Goal: Task Accomplishment & Management: Manage account settings

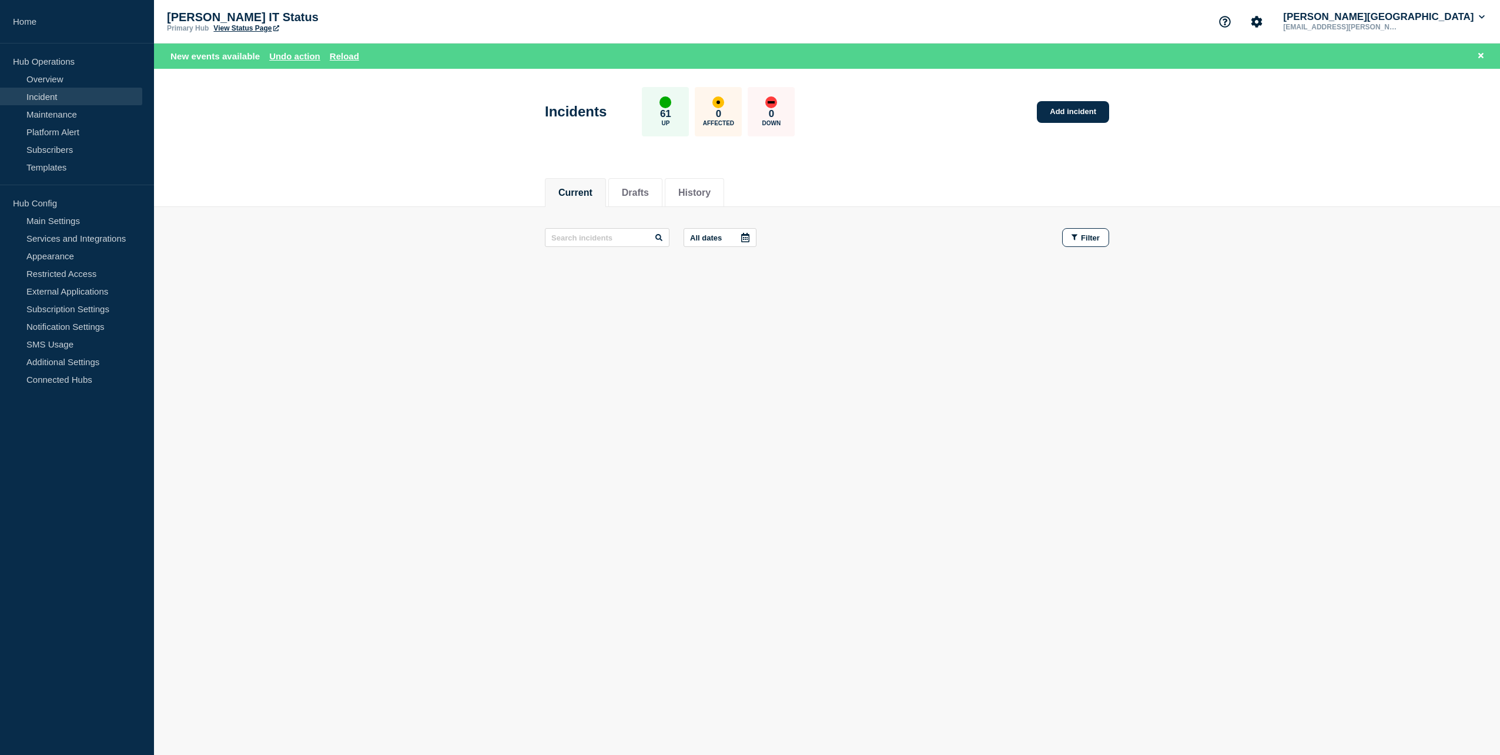
click at [587, 194] on button "Current" at bounding box center [575, 192] width 34 height 11
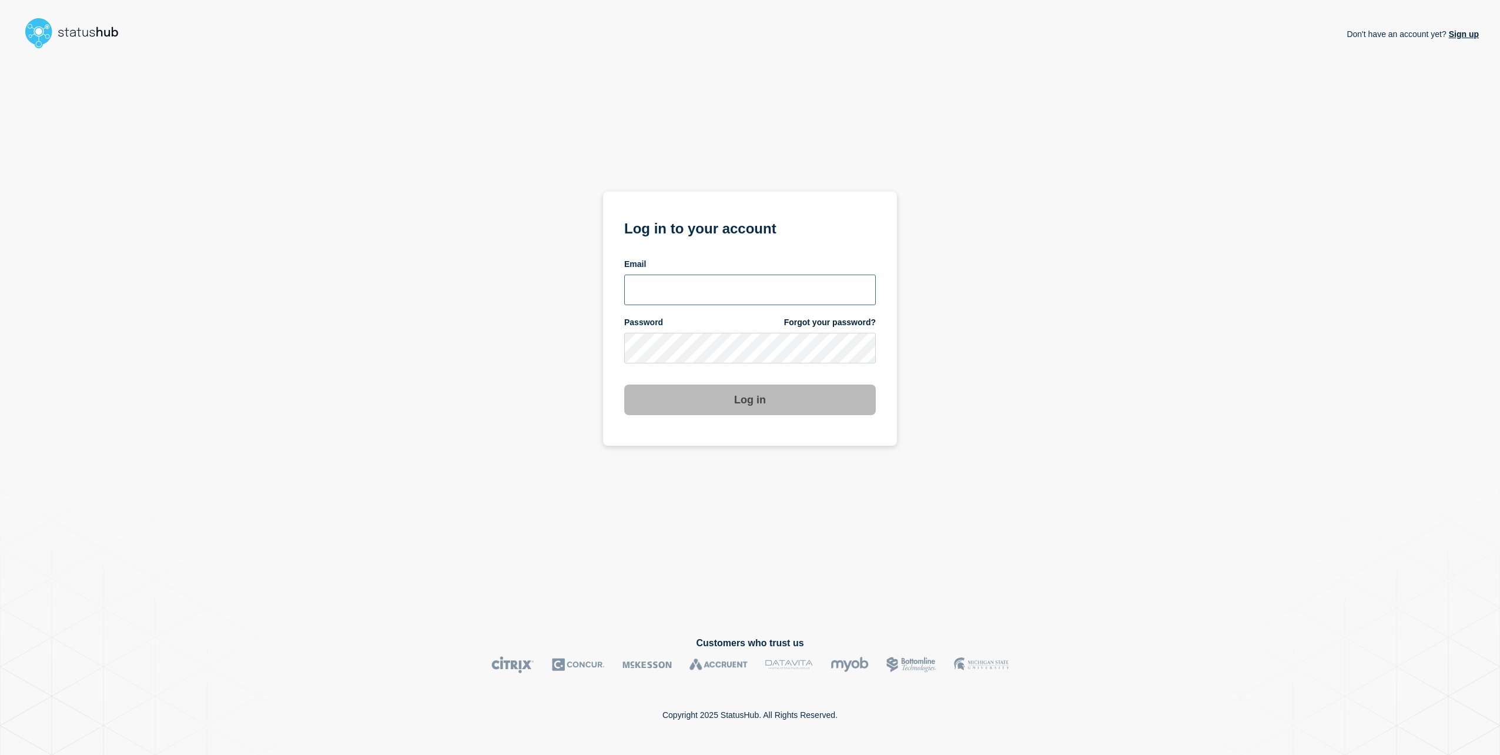
type input "[EMAIL_ADDRESS][PERSON_NAME][DOMAIN_NAME]"
click at [738, 401] on button "Log in" at bounding box center [750, 399] width 252 height 31
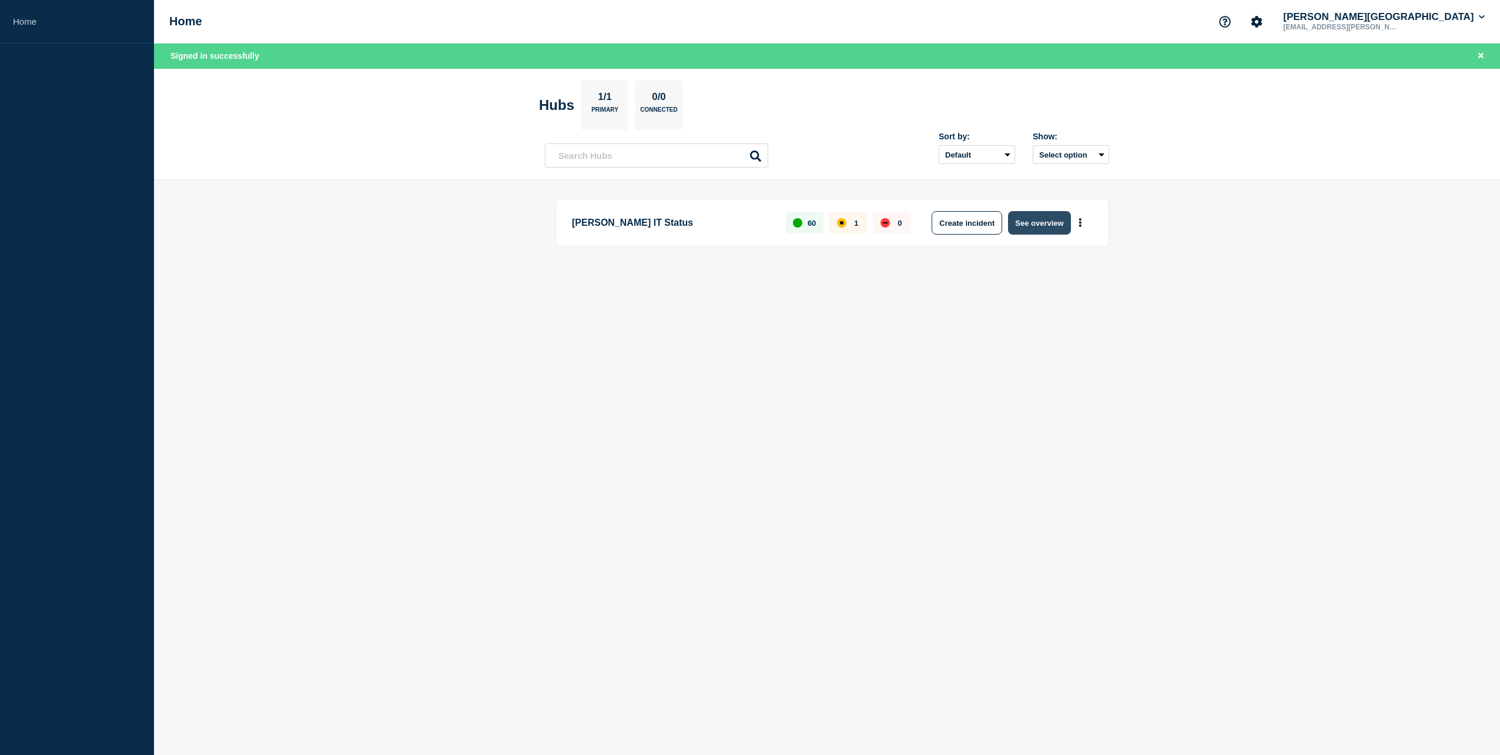
click at [1064, 226] on button "See overview" at bounding box center [1039, 223] width 62 height 24
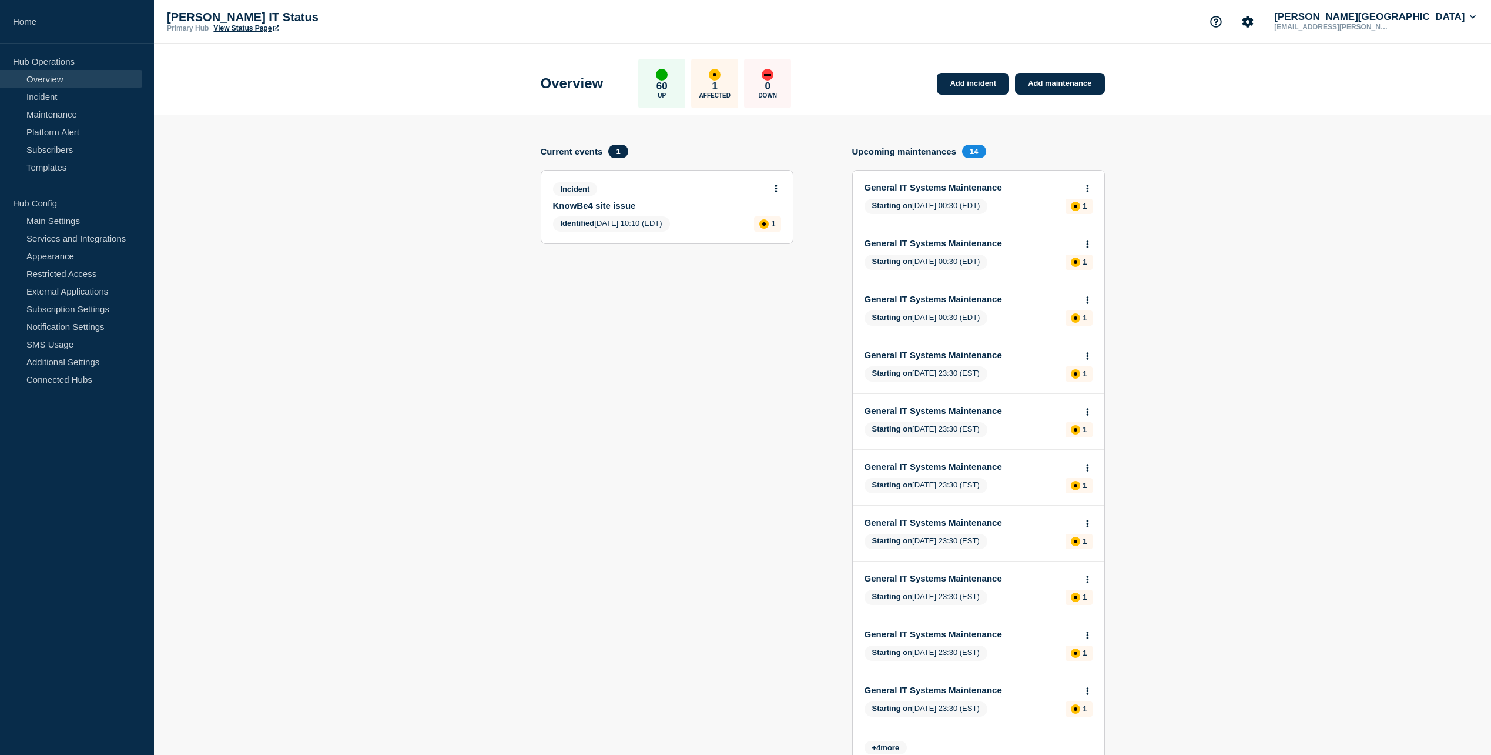
click at [778, 187] on button at bounding box center [776, 189] width 10 height 10
click at [775, 230] on link "Update incident" at bounding box center [775, 231] width 57 height 9
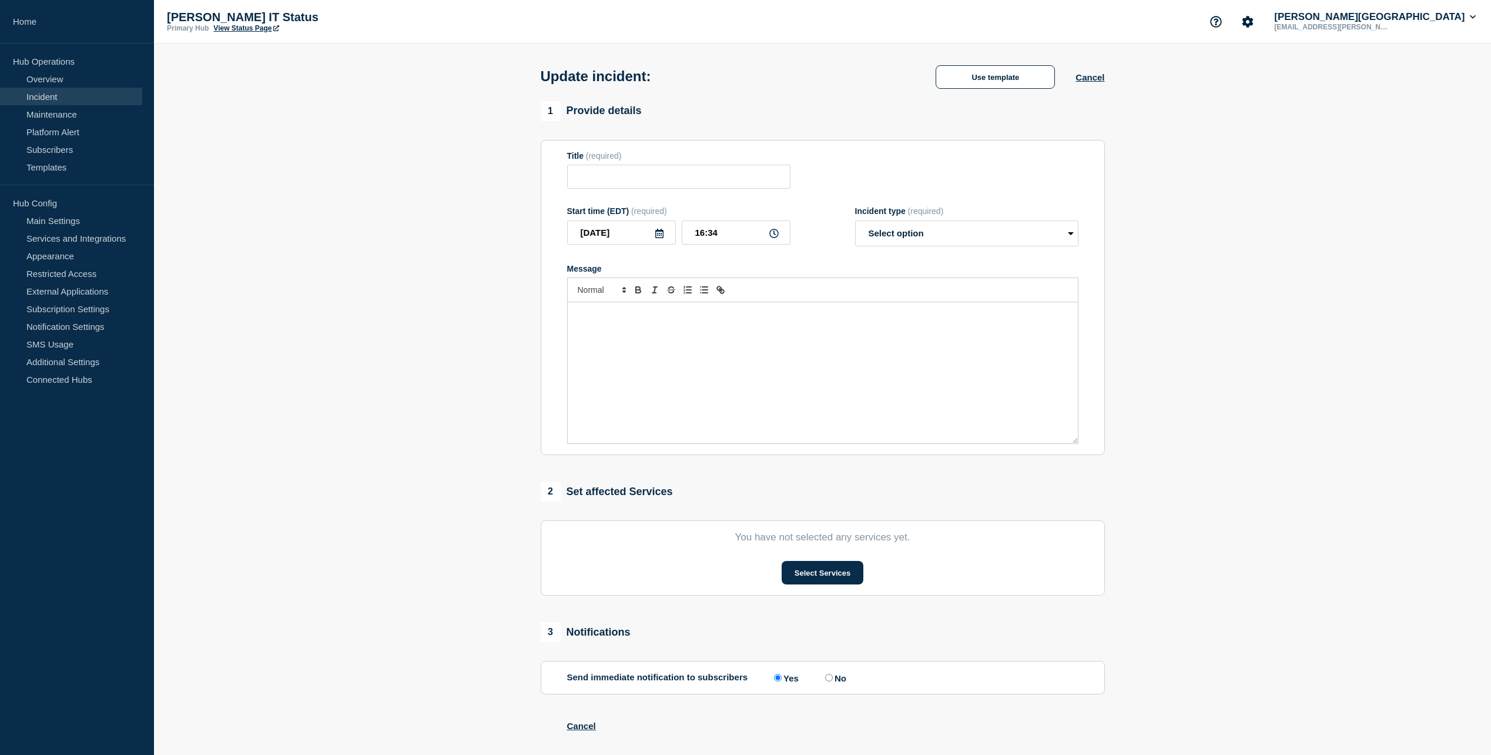
type input "KnowBe4 site issue"
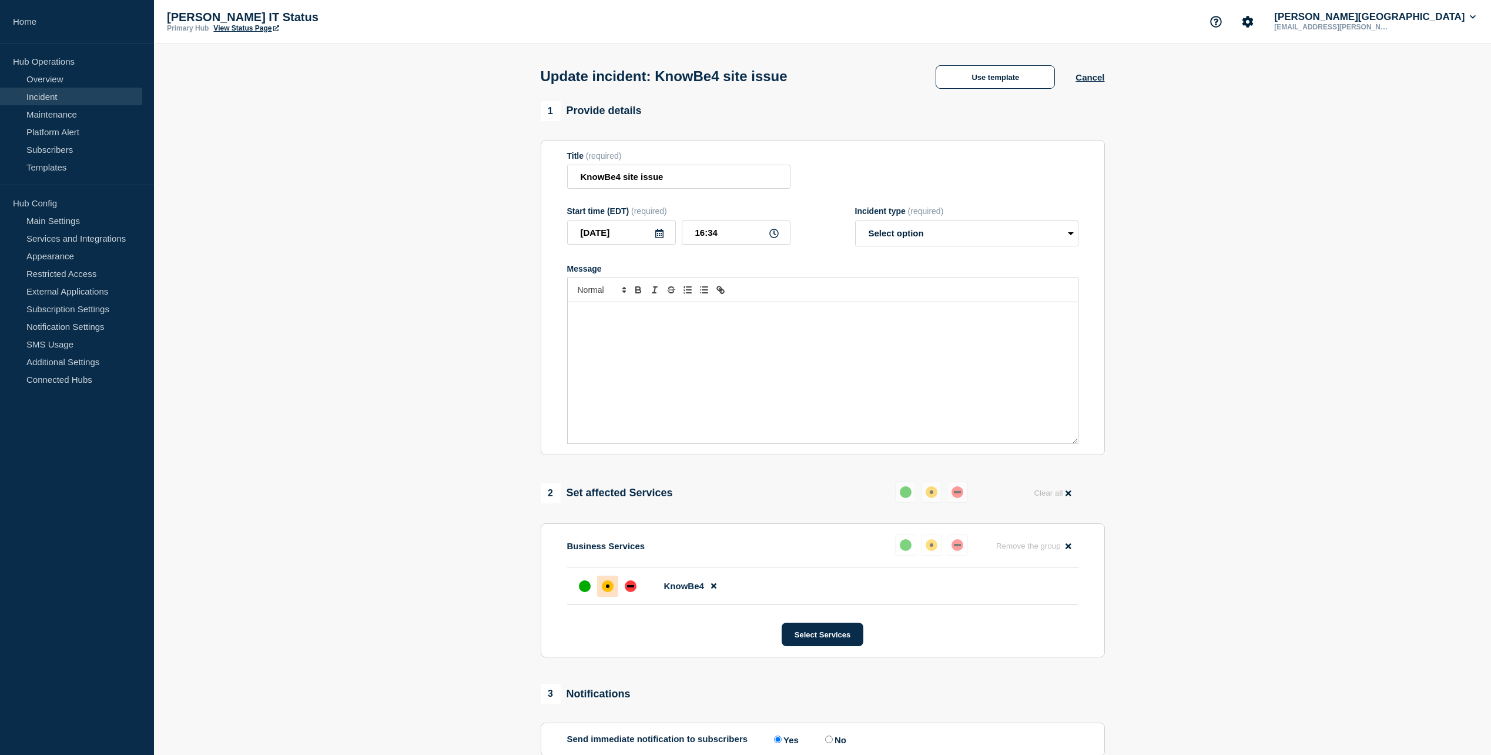
click at [690, 333] on div "Message" at bounding box center [823, 372] width 510 height 141
click at [805, 360] on div "KnowBe4 is reporting that this incident has been resolved." at bounding box center [823, 372] width 510 height 141
drag, startPoint x: 936, startPoint y: 233, endPoint x: 940, endPoint y: 247, distance: 14.9
click at [936, 233] on select "Select option Investigating Identified Monitoring Resolved" at bounding box center [966, 233] width 223 height 26
select select "resolved"
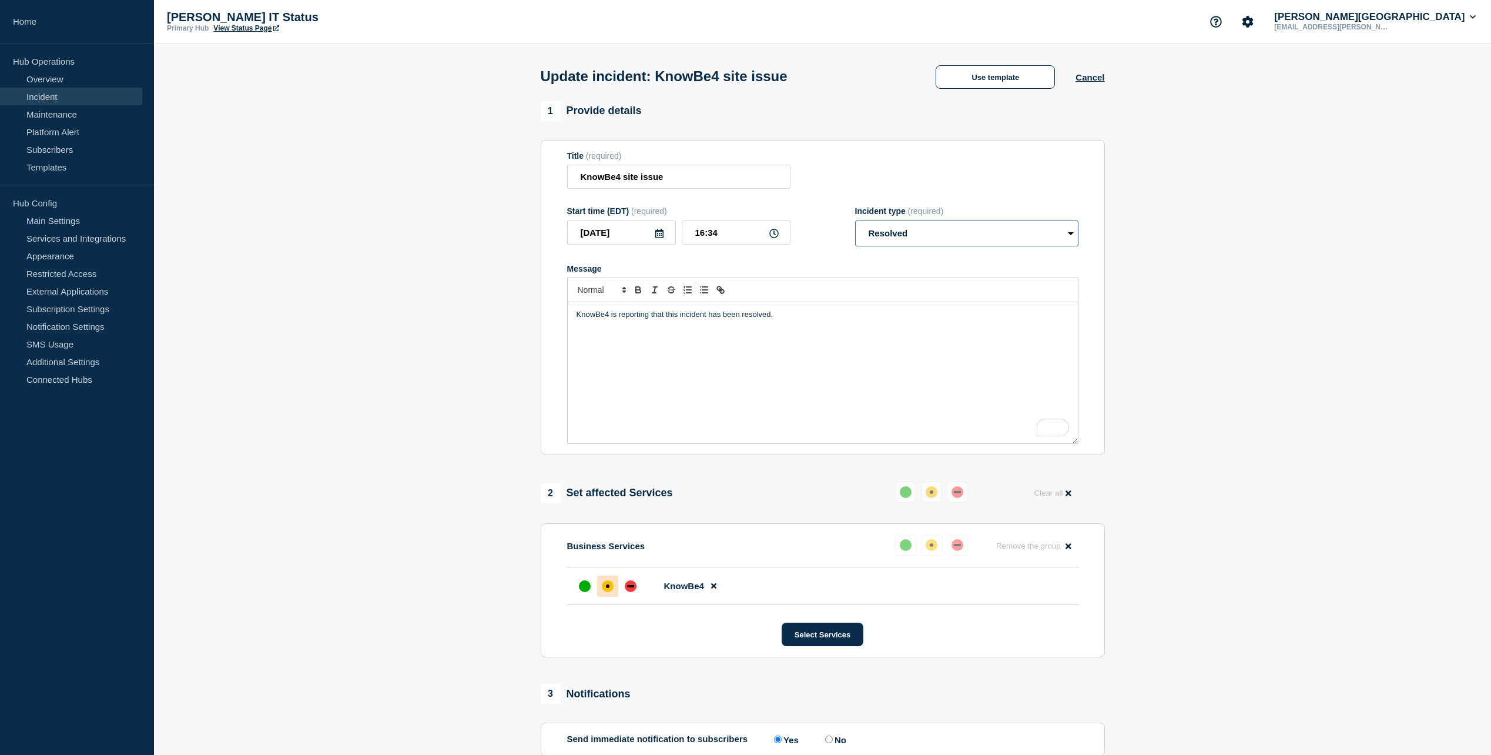
click at [859, 223] on select "Select option Investigating Identified Monitoring Resolved" at bounding box center [966, 233] width 223 height 26
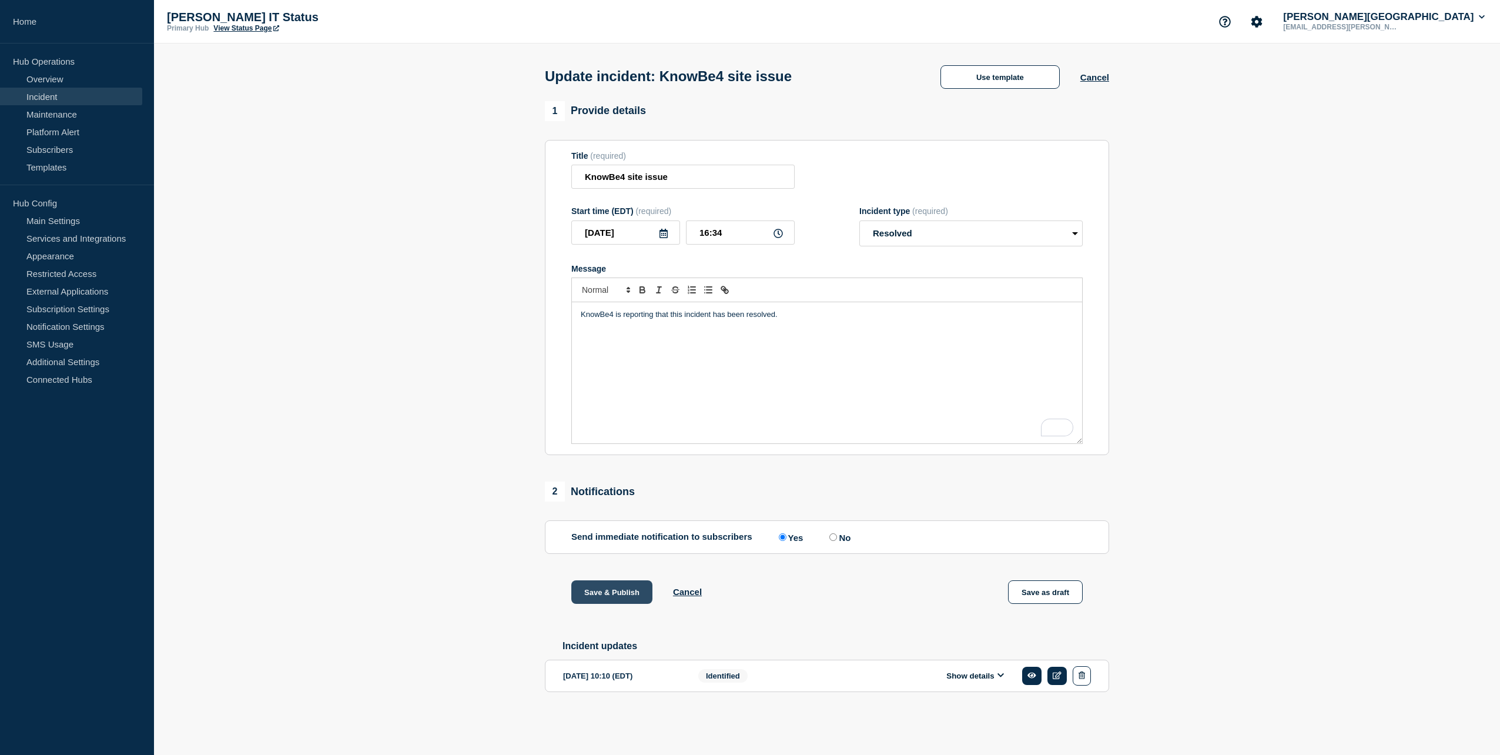
click at [610, 592] on button "Save & Publish" at bounding box center [611, 592] width 81 height 24
